Goal: Use online tool/utility: Utilize a website feature to perform a specific function

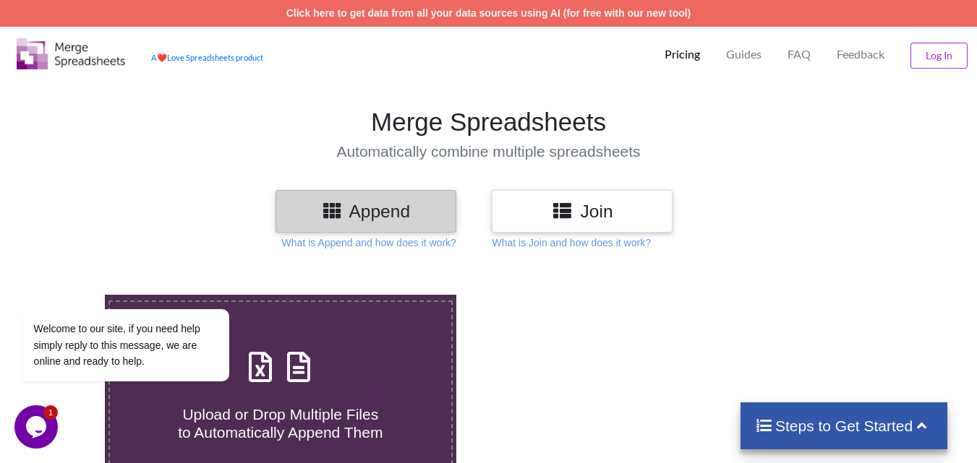
click at [572, 210] on icon at bounding box center [562, 210] width 21 height 18
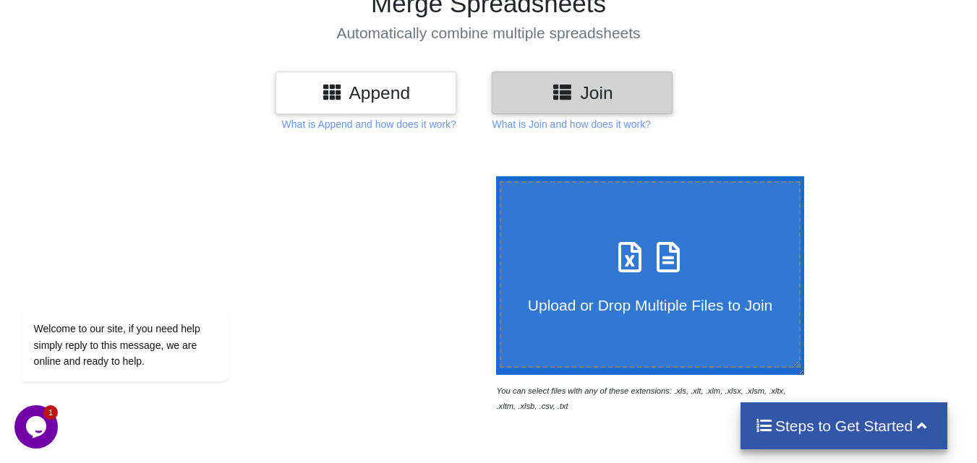
scroll to position [145, 0]
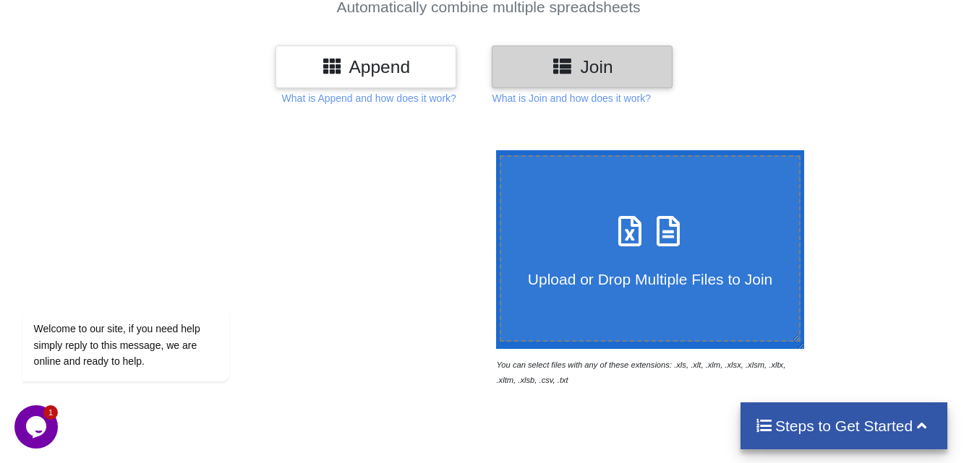
click at [393, 61] on h3 "Append" at bounding box center [365, 66] width 159 height 21
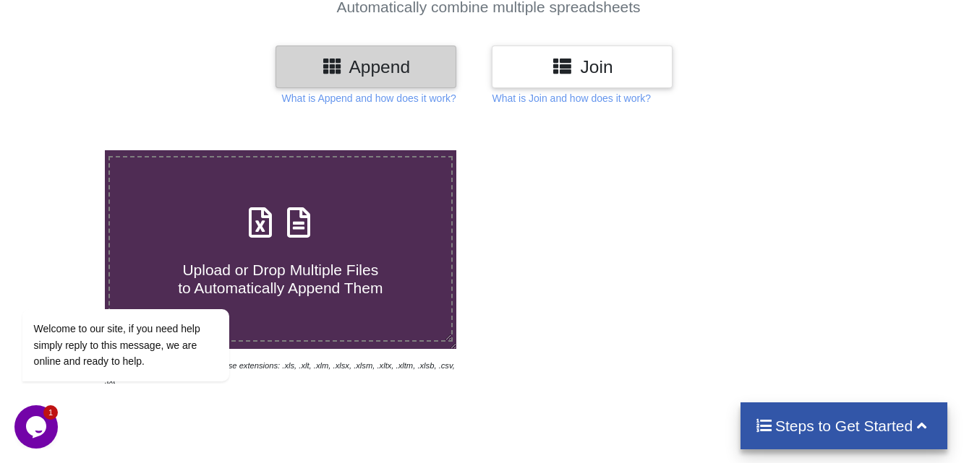
click at [565, 64] on icon at bounding box center [562, 65] width 21 height 18
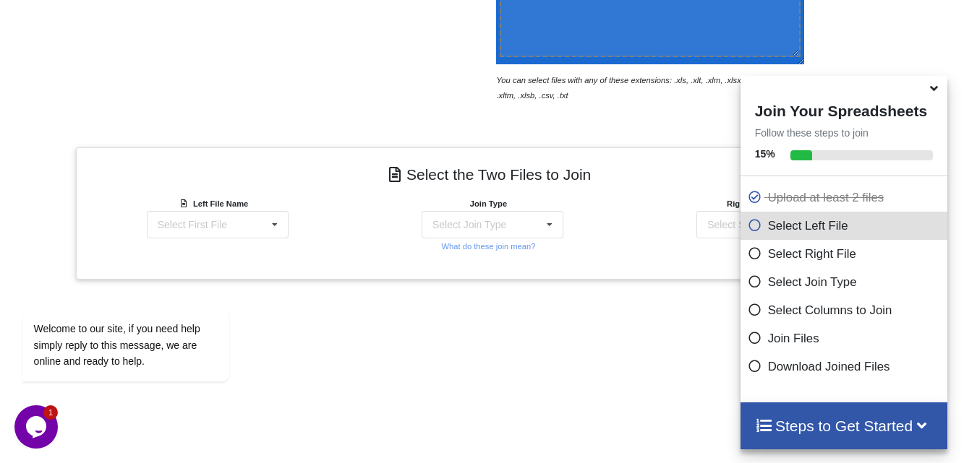
scroll to position [487, 0]
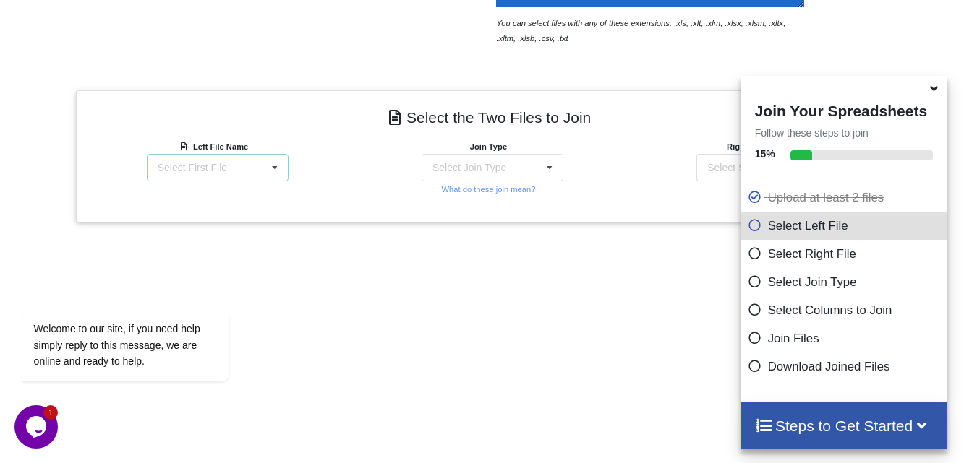
click at [275, 165] on icon at bounding box center [275, 168] width 22 height 27
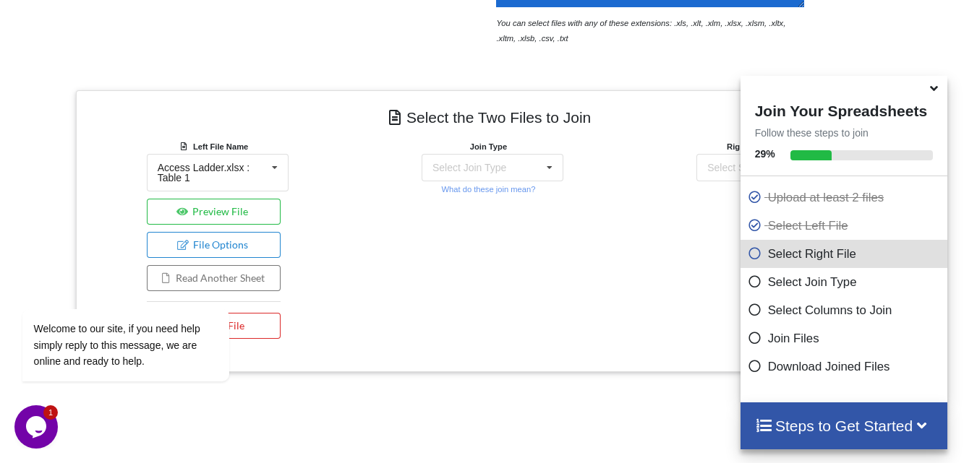
click at [333, 149] on div "Left File Name Access Ladder.xlsx : Table 1 Access Ladder.xlsx : Table 1 Asphal…" at bounding box center [213, 242] width 275 height 207
click at [550, 166] on icon at bounding box center [550, 168] width 22 height 27
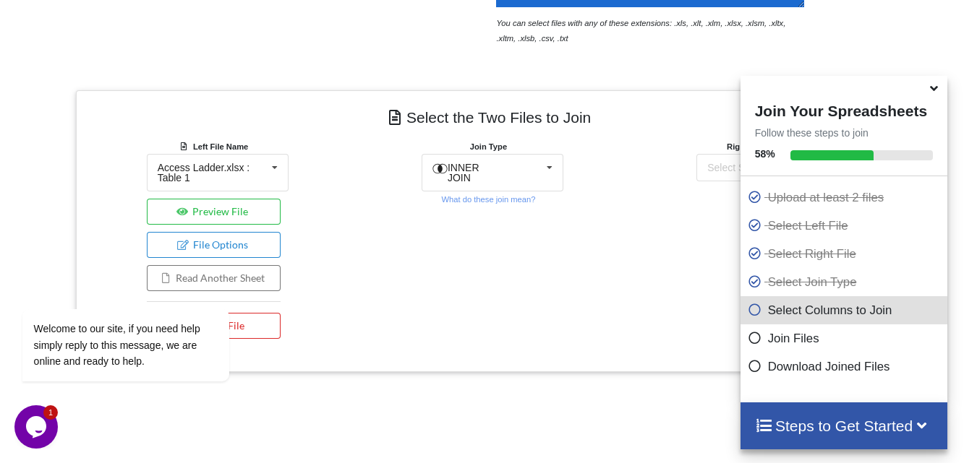
click at [589, 133] on h4 "Select the Two Files to Join" at bounding box center [488, 117] width 803 height 33
click at [703, 166] on div "Select Second File Access Ladder.xlsx : Table 1 Asphalt.xlsx : Table 1 Back fil…" at bounding box center [767, 167] width 142 height 27
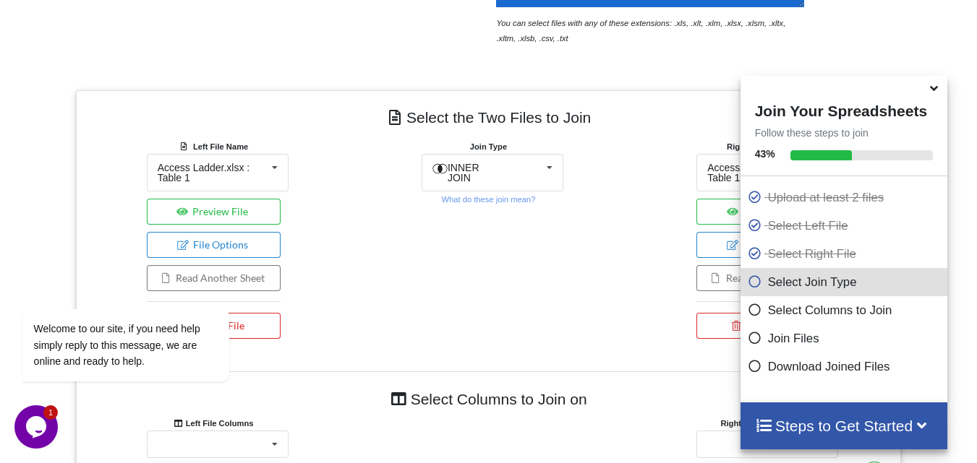
click at [612, 174] on div "Join Type INNER JOIN INNER JOIN LEFT JOIN RIGHT JOIN FULL JOIN What do these jo…" at bounding box center [488, 242] width 275 height 207
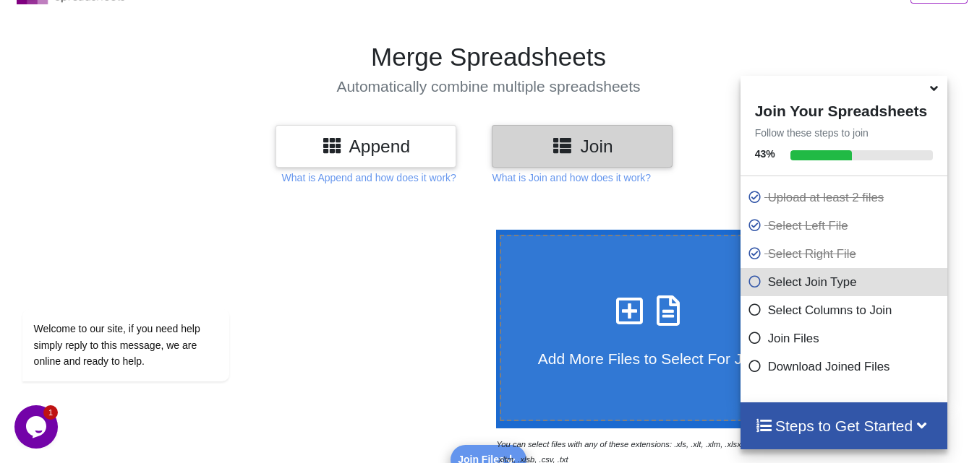
scroll to position [53, 0]
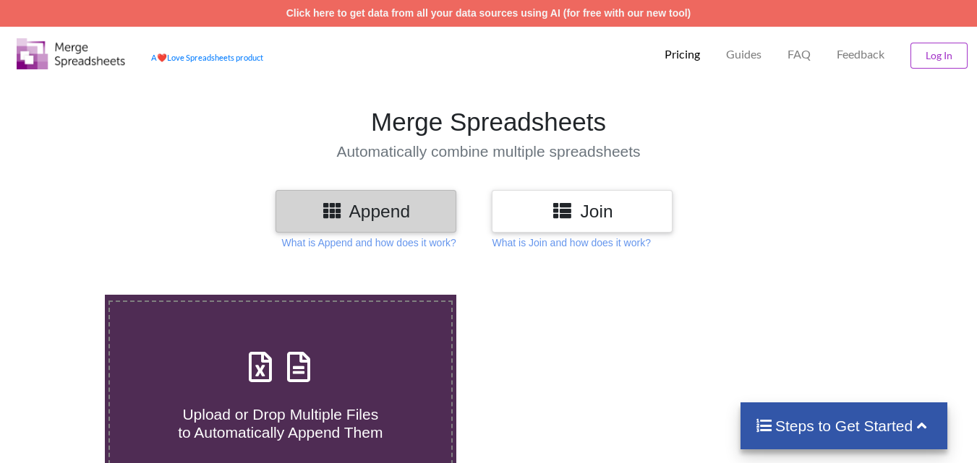
scroll to position [53, 0]
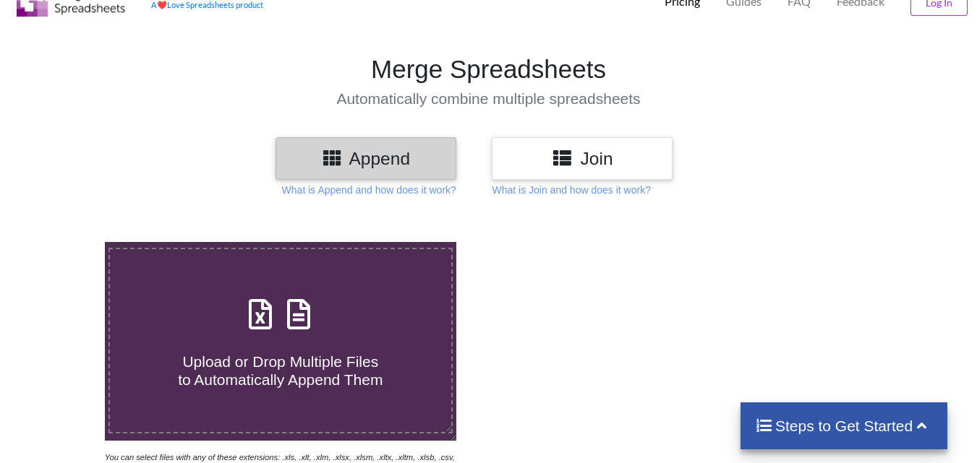
click at [375, 154] on h3 "Append" at bounding box center [365, 158] width 159 height 21
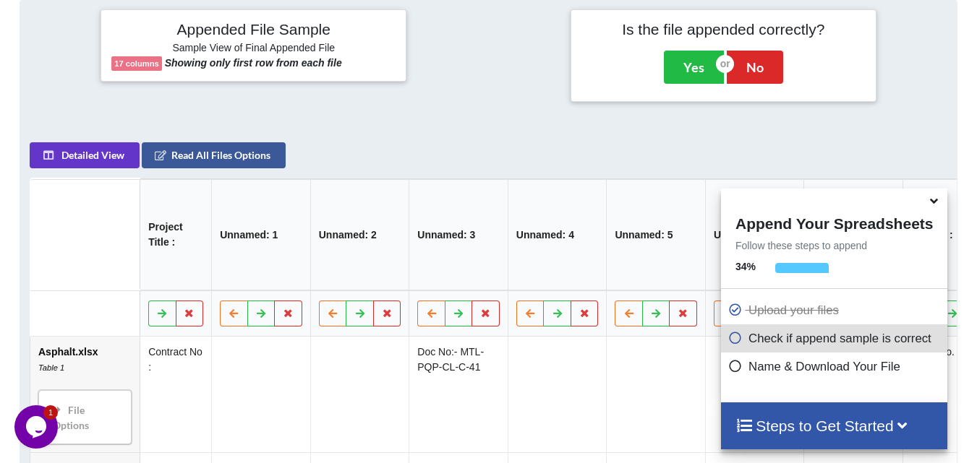
scroll to position [506, 0]
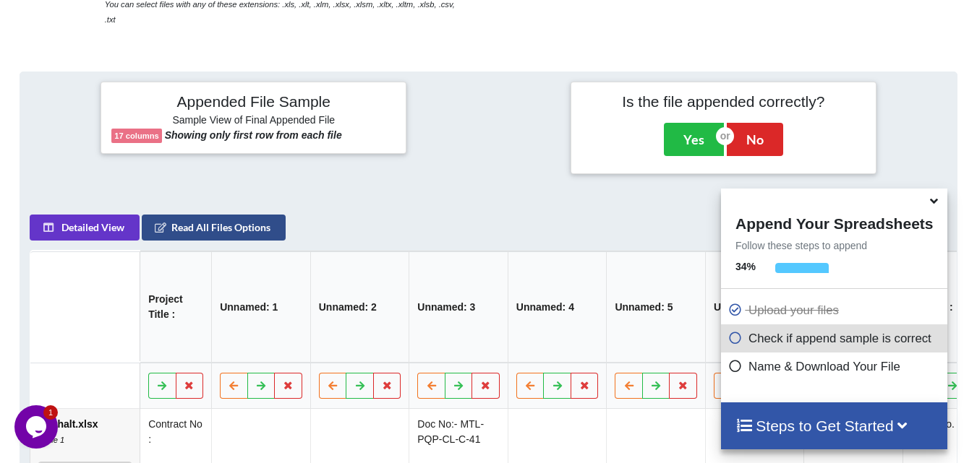
click at [224, 215] on button "Read All Files Options" at bounding box center [214, 228] width 144 height 26
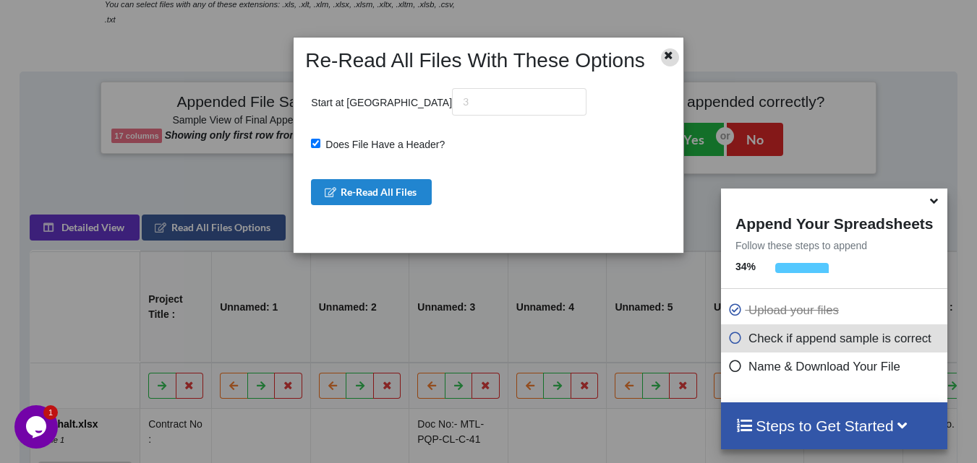
click at [664, 55] on icon at bounding box center [668, 53] width 12 height 10
